Goal: Transaction & Acquisition: Register for event/course

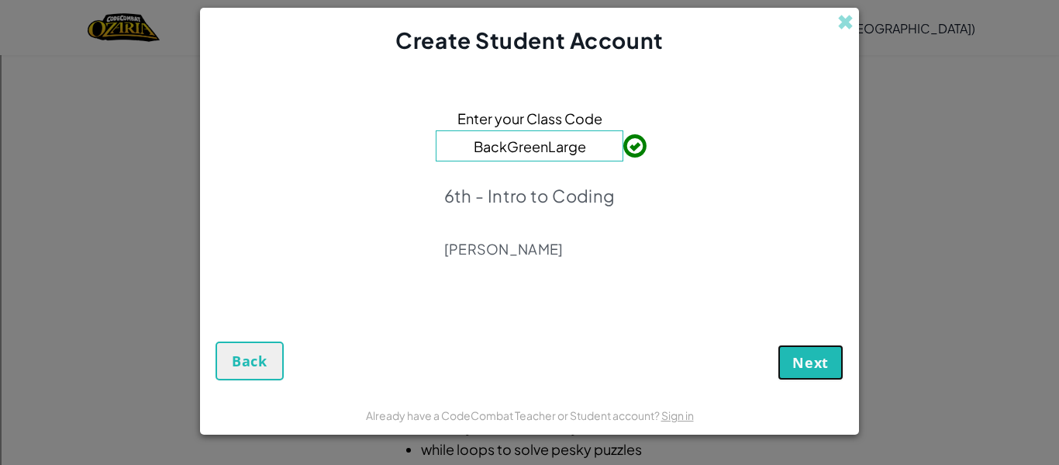
click at [817, 356] on span "Next" at bounding box center [811, 362] width 36 height 19
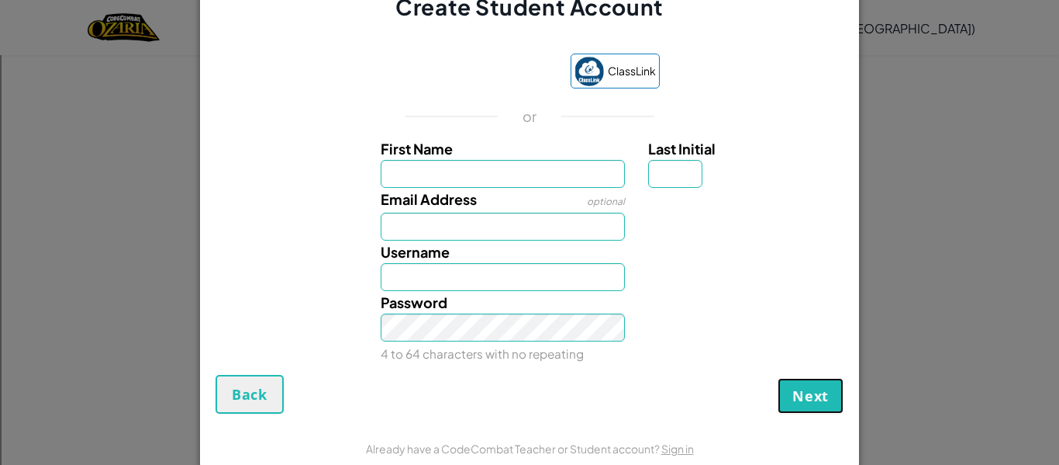
click at [801, 388] on span "Next" at bounding box center [811, 395] width 36 height 19
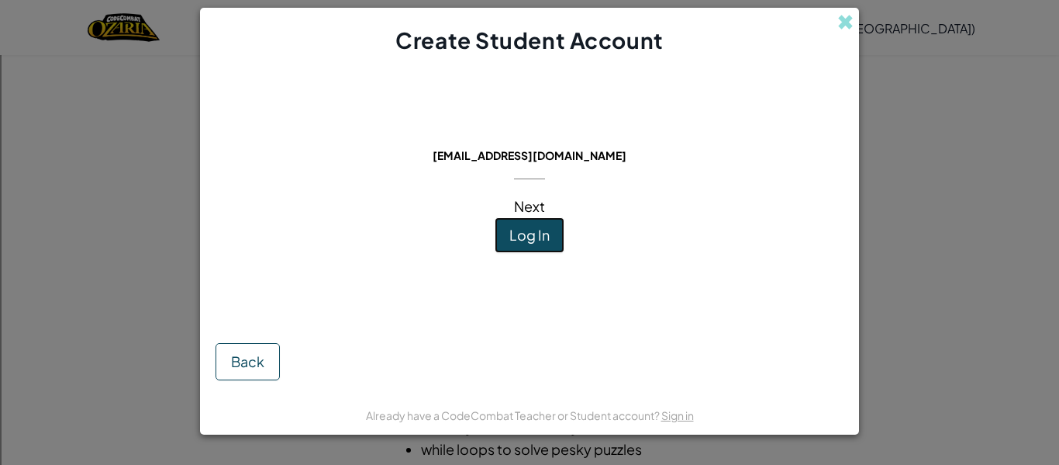
click at [510, 241] on span "Log In" at bounding box center [530, 235] width 40 height 18
